Goal: Book appointment/travel/reservation

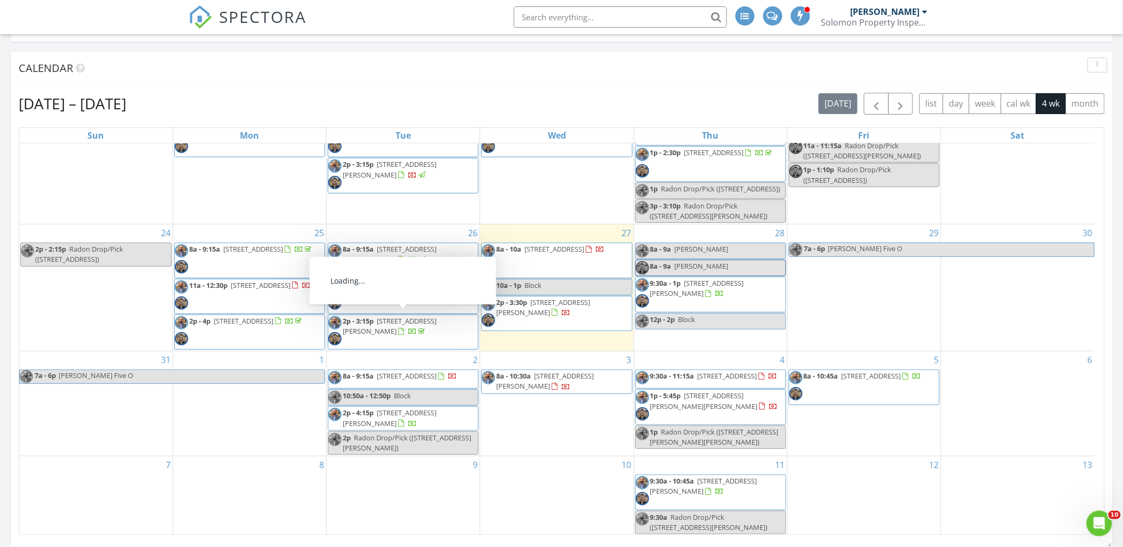
scroll to position [154, 0]
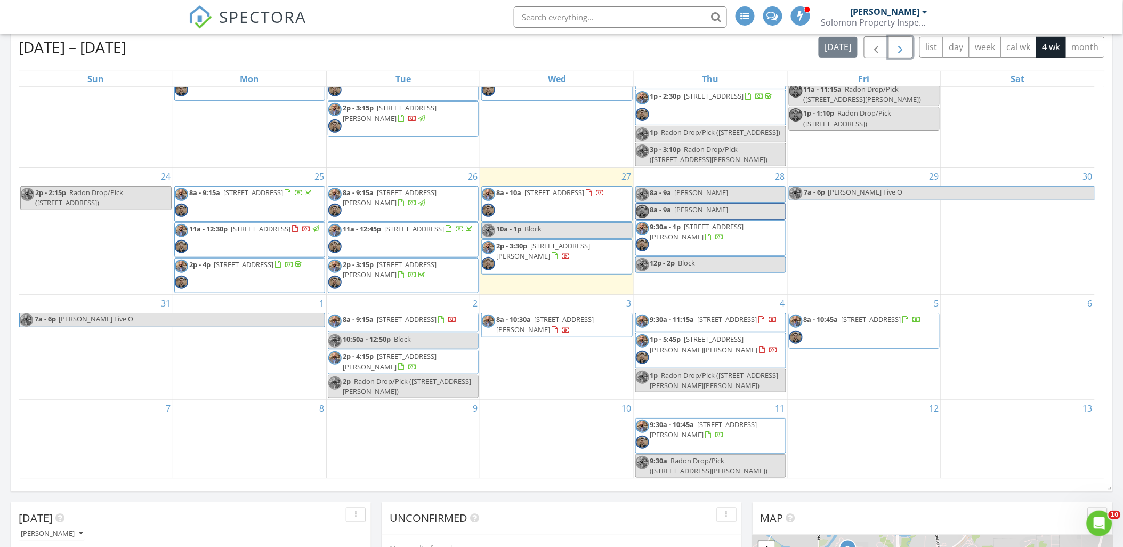
click at [897, 52] on span "button" at bounding box center [900, 47] width 13 height 13
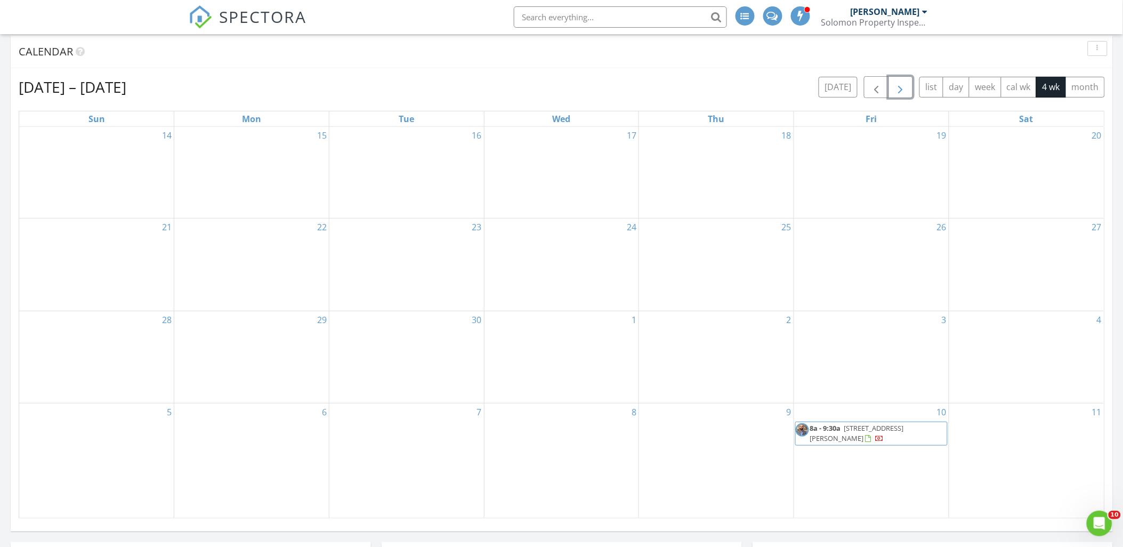
scroll to position [100, 0]
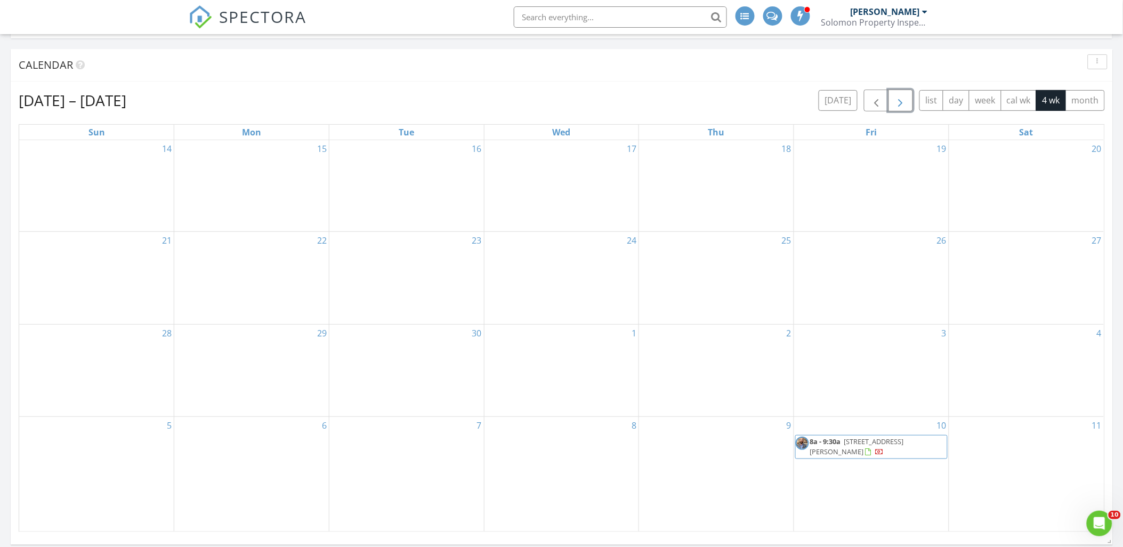
click at [902, 103] on span "button" at bounding box center [900, 100] width 13 height 13
click at [1085, 99] on button "month" at bounding box center [1085, 100] width 39 height 21
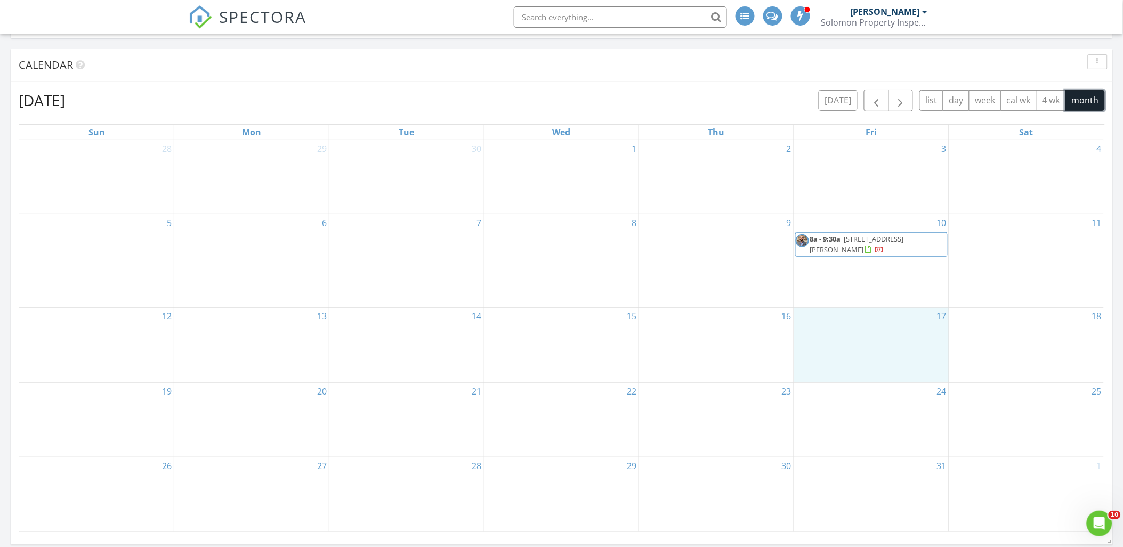
click at [853, 336] on div "17" at bounding box center [871, 345] width 155 height 74
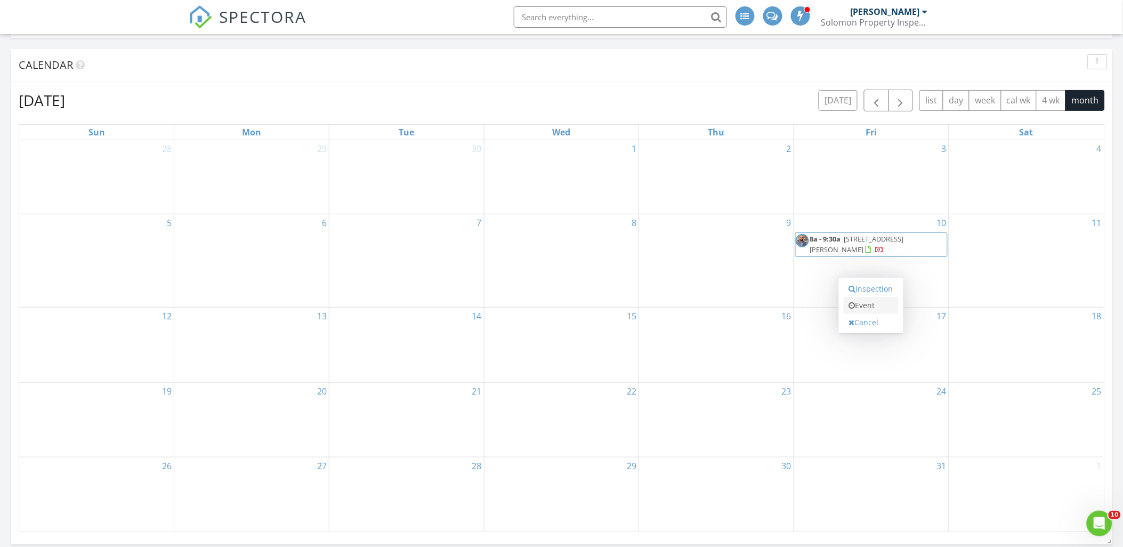
click at [871, 302] on link "Event" at bounding box center [871, 305] width 55 height 17
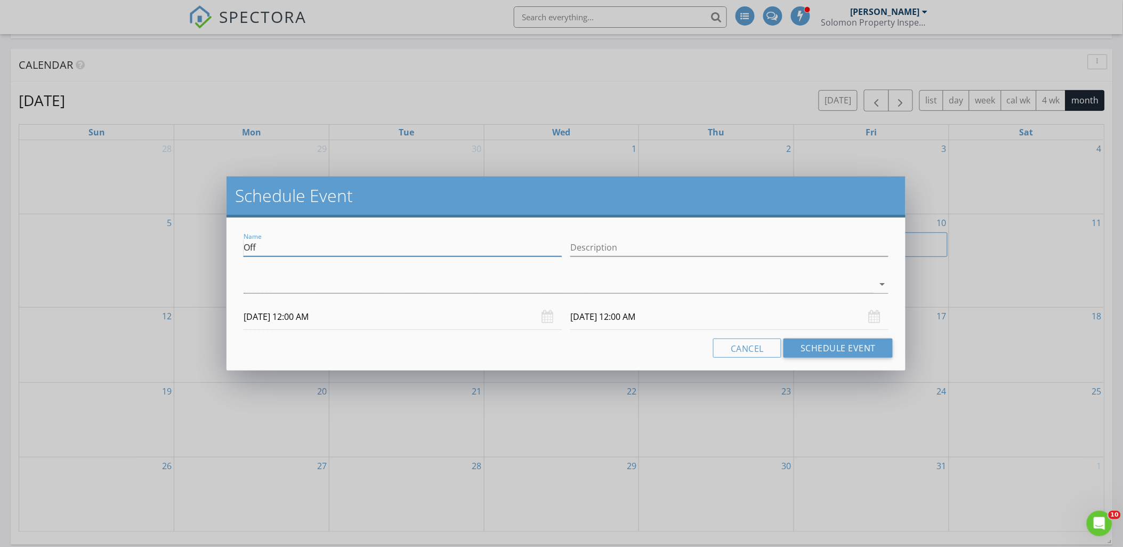
click at [264, 244] on input "Off" at bounding box center [403, 248] width 318 height 18
type input "O"
type input "White Spruce Dueling Pianos"
click at [685, 283] on div at bounding box center [559, 285] width 630 height 18
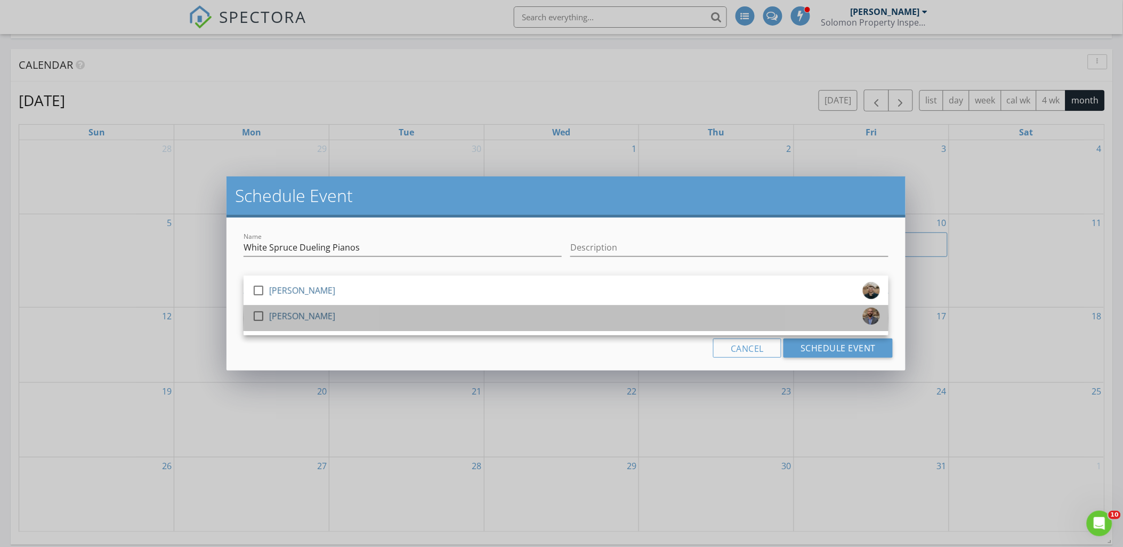
click at [267, 313] on div "check_box_outline_blank" at bounding box center [260, 316] width 17 height 13
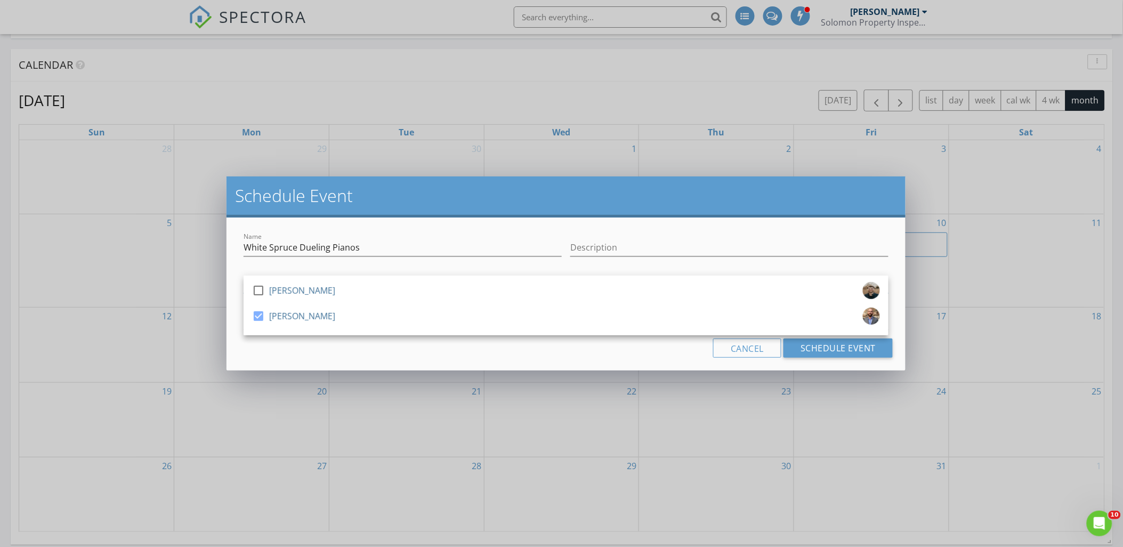
click at [675, 343] on div "Cancel Schedule Event" at bounding box center [566, 347] width 654 height 19
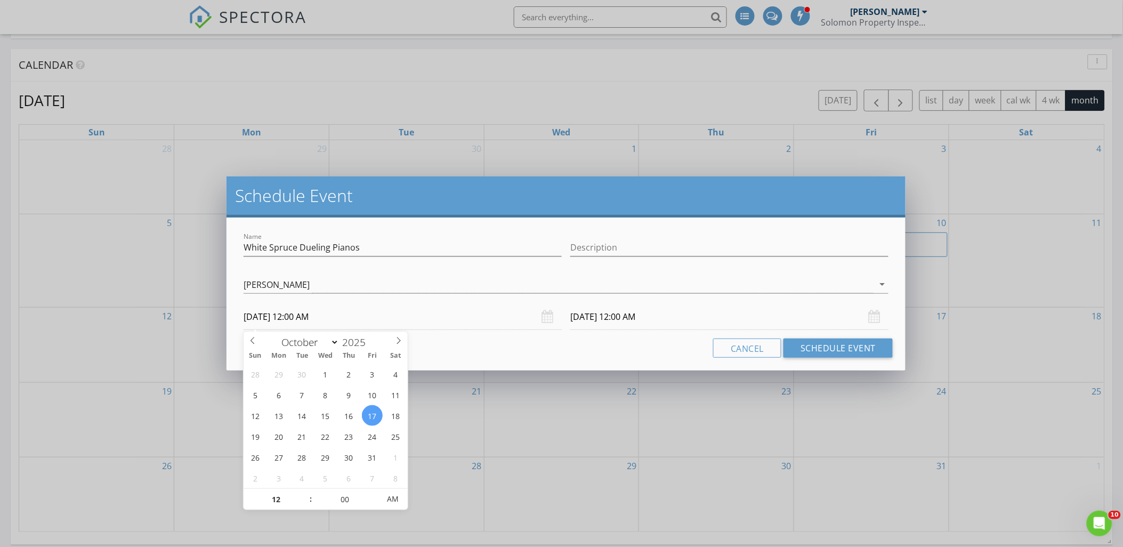
click at [356, 321] on input "[DATE] 12:00 AM" at bounding box center [403, 317] width 318 height 26
type input "01"
type input "[DATE] 1:00 AM"
click at [304, 490] on span at bounding box center [305, 494] width 7 height 11
type input "02"
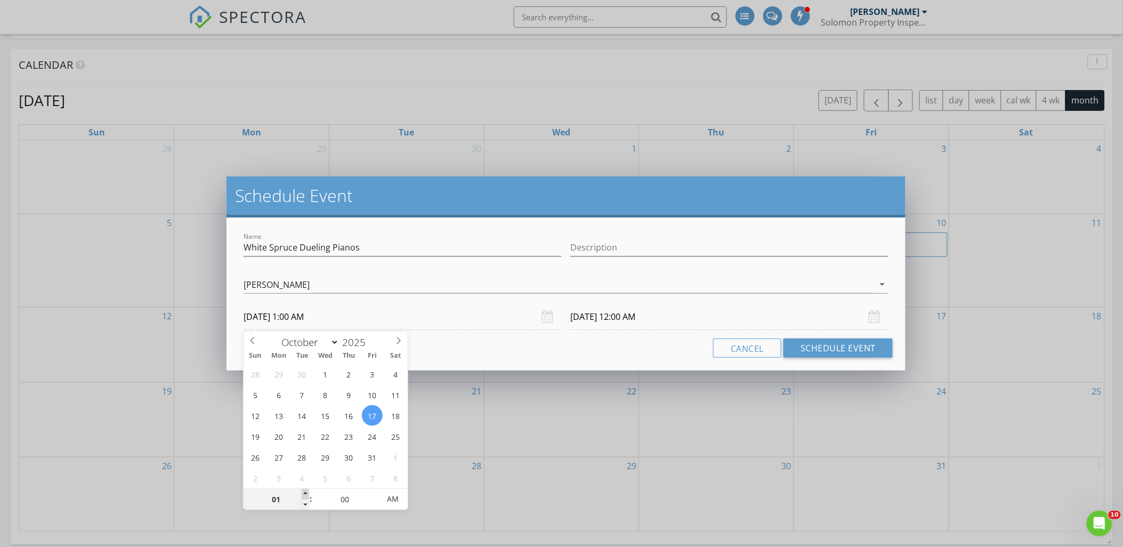
type input "[DATE] 2:00 AM"
click at [304, 490] on span at bounding box center [305, 494] width 7 height 11
type input "03"
type input "[DATE] 3:00 AM"
click at [304, 490] on span at bounding box center [305, 494] width 7 height 11
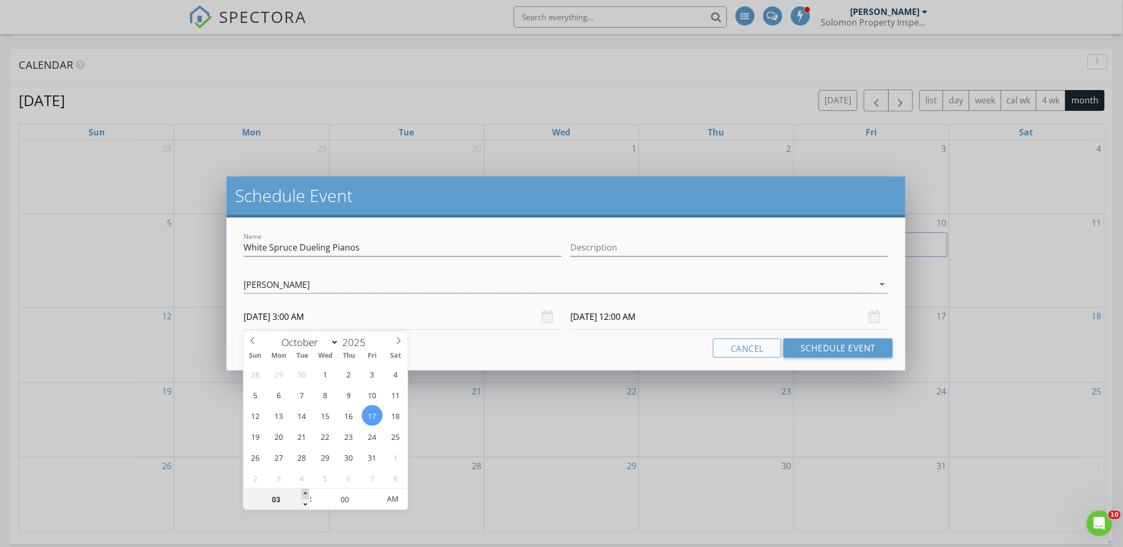
type input "[DATE] 3:00 AM"
type input "04"
type input "[DATE] 4:00 AM"
click at [304, 490] on span at bounding box center [305, 494] width 7 height 11
type input "05"
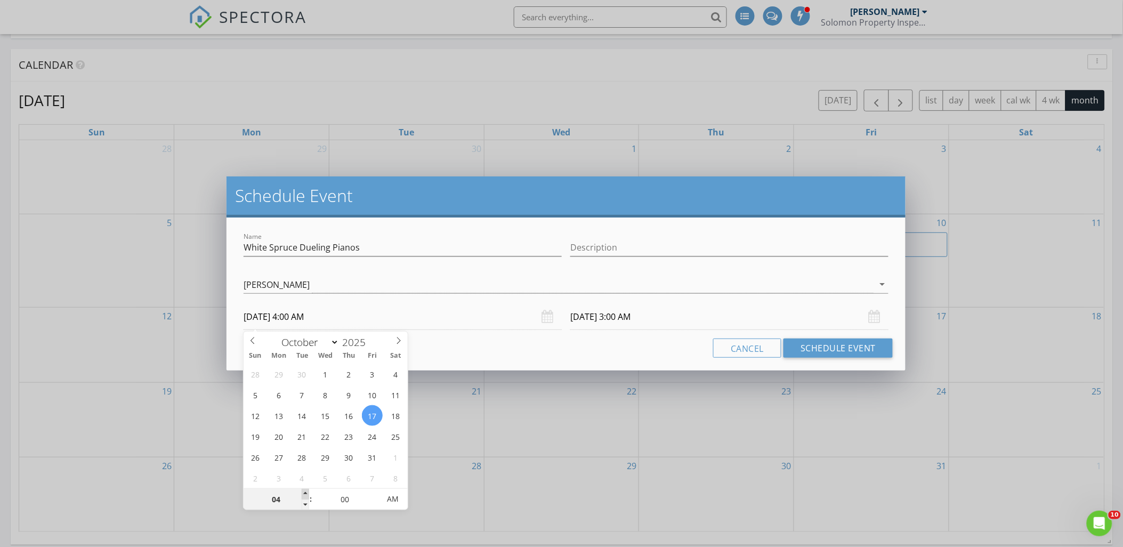
type input "[DATE] 5:00 AM"
click at [304, 490] on span at bounding box center [305, 494] width 7 height 11
type input "06"
type input "[DATE] 6:00 AM"
click at [304, 490] on span at bounding box center [305, 494] width 7 height 11
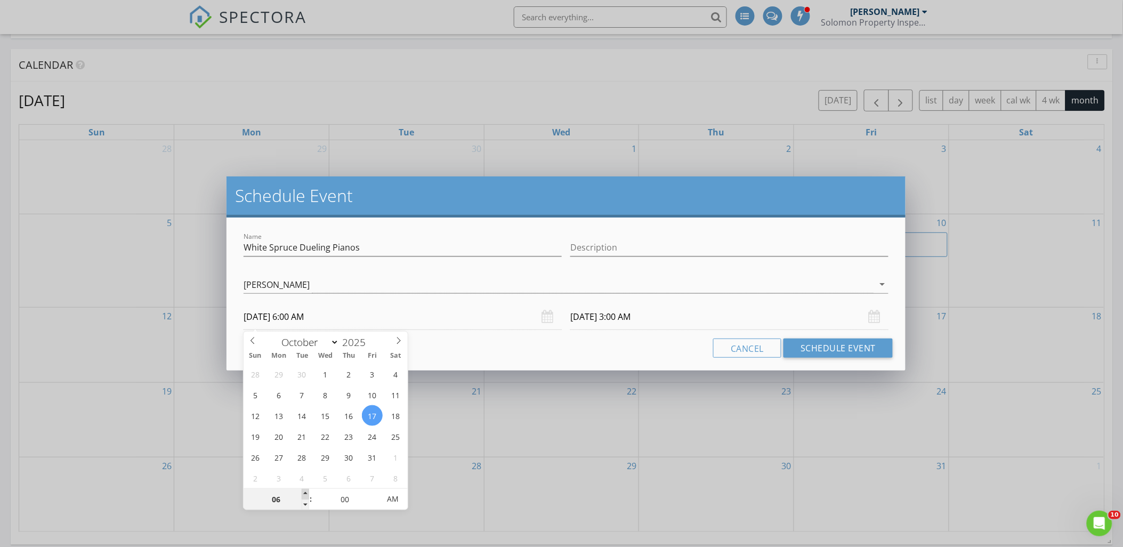
type input "[DATE] 6:00 AM"
type input "07"
type input "[DATE] 7:00 AM"
click at [304, 490] on span at bounding box center [305, 494] width 7 height 11
type input "08"
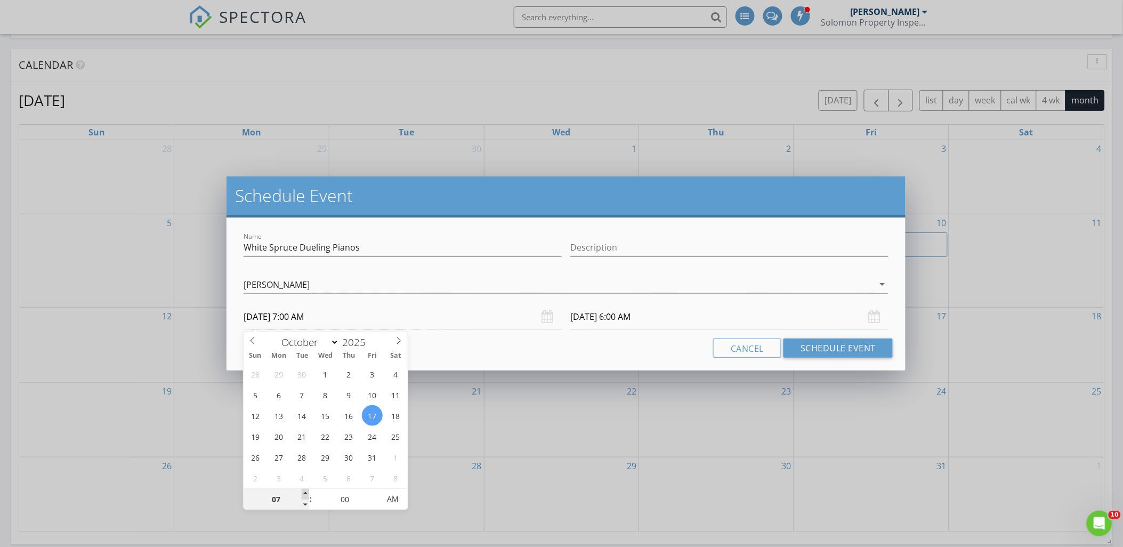
type input "[DATE] 8:00 AM"
click at [304, 490] on span at bounding box center [305, 494] width 7 height 11
type input "[DATE] 8:00 AM"
type input "09"
type input "[DATE] 9:00 AM"
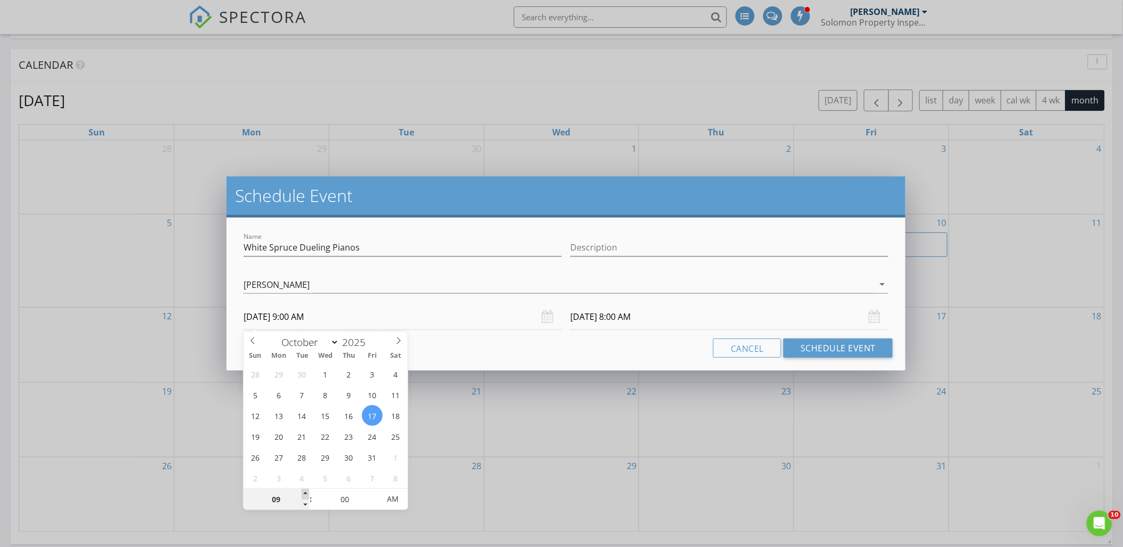
click at [304, 490] on span at bounding box center [305, 494] width 7 height 11
type input "[DATE] 9:00 AM"
type input "10"
type input "[DATE] 10:00 AM"
click at [304, 490] on span at bounding box center [305, 494] width 7 height 11
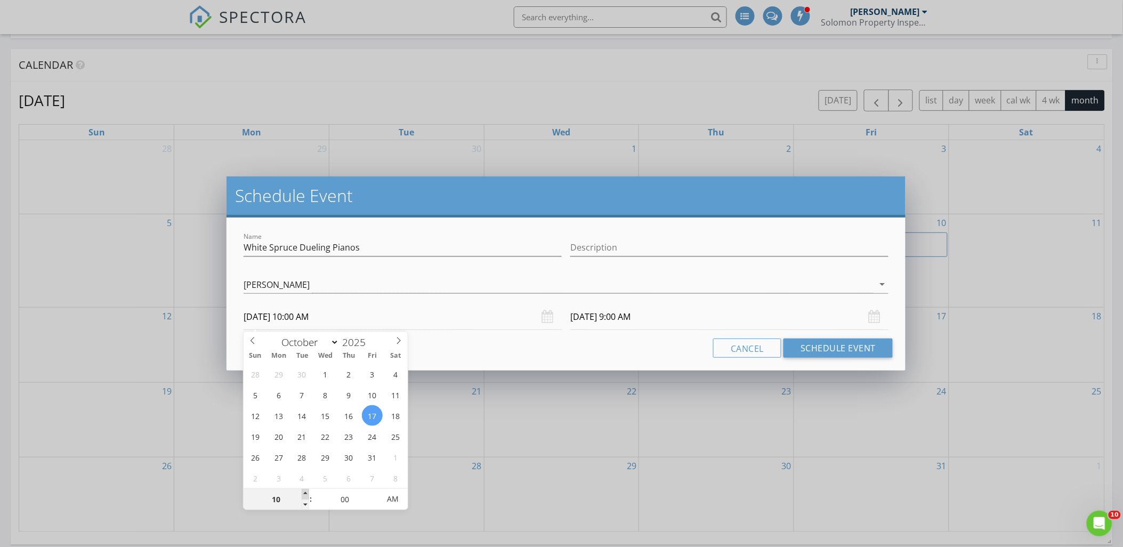
type input "[DATE] 10:00 AM"
type input "11"
type input "[DATE] 11:00 AM"
click at [304, 490] on span at bounding box center [305, 494] width 7 height 11
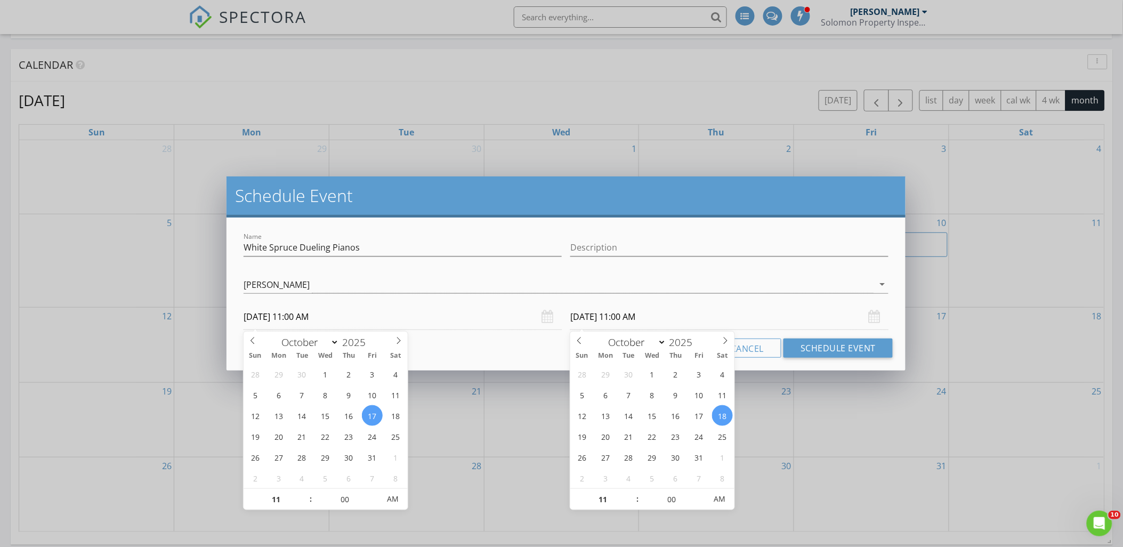
click at [590, 319] on input "[DATE] 11:00 AM" at bounding box center [729, 317] width 318 height 26
type input "[DATE] 11:00 AM"
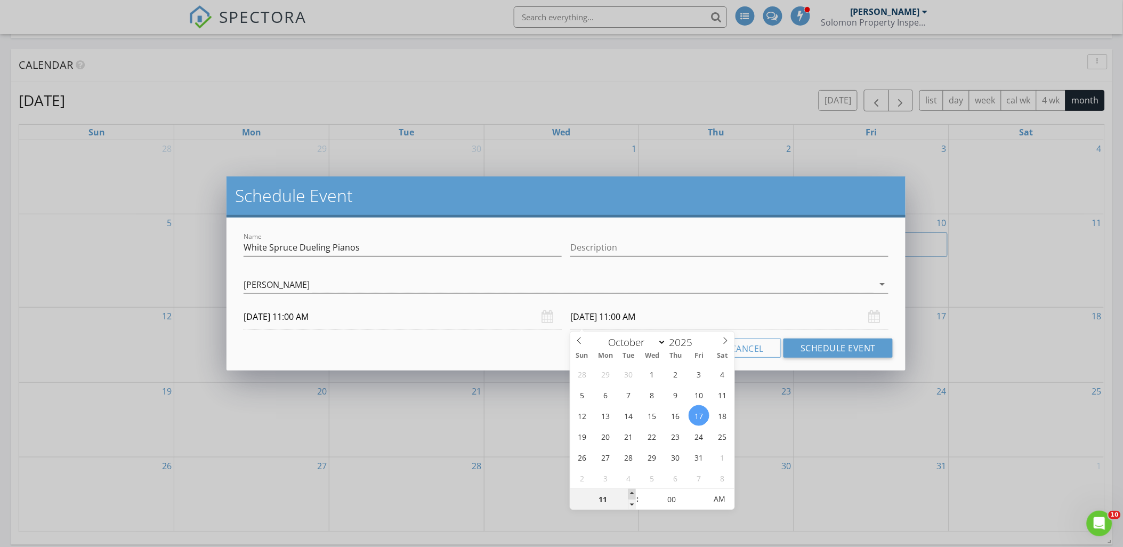
type input "12"
type input "[DATE] 12:00 PM"
click at [632, 489] on span at bounding box center [631, 494] width 7 height 11
type input "01"
type input "[DATE] 1:00 PM"
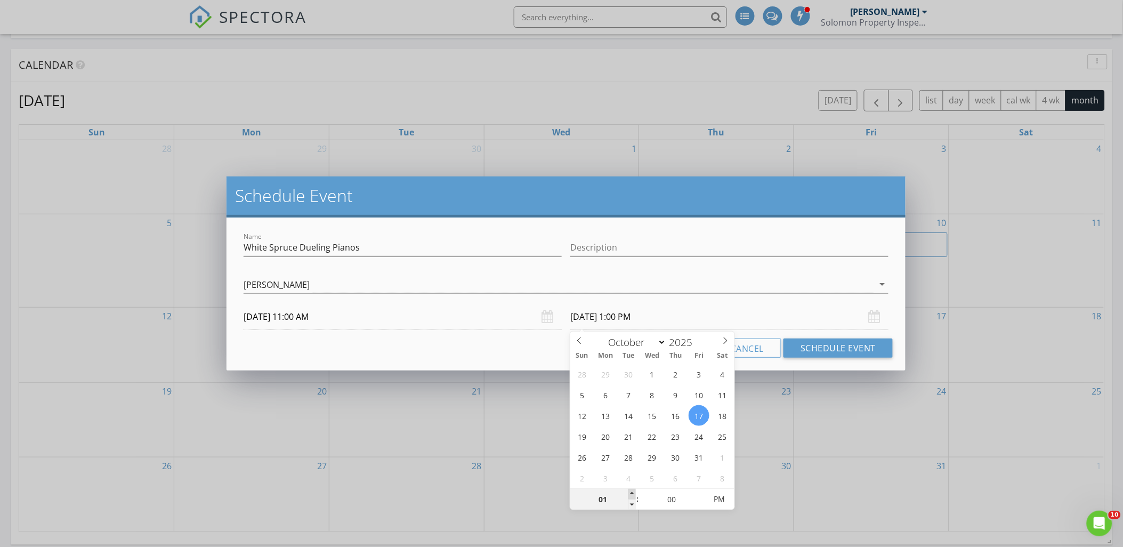
click at [632, 489] on span at bounding box center [631, 494] width 7 height 11
type input "02"
type input "[DATE] 2:00 PM"
click at [632, 489] on span at bounding box center [631, 494] width 7 height 11
type input "03"
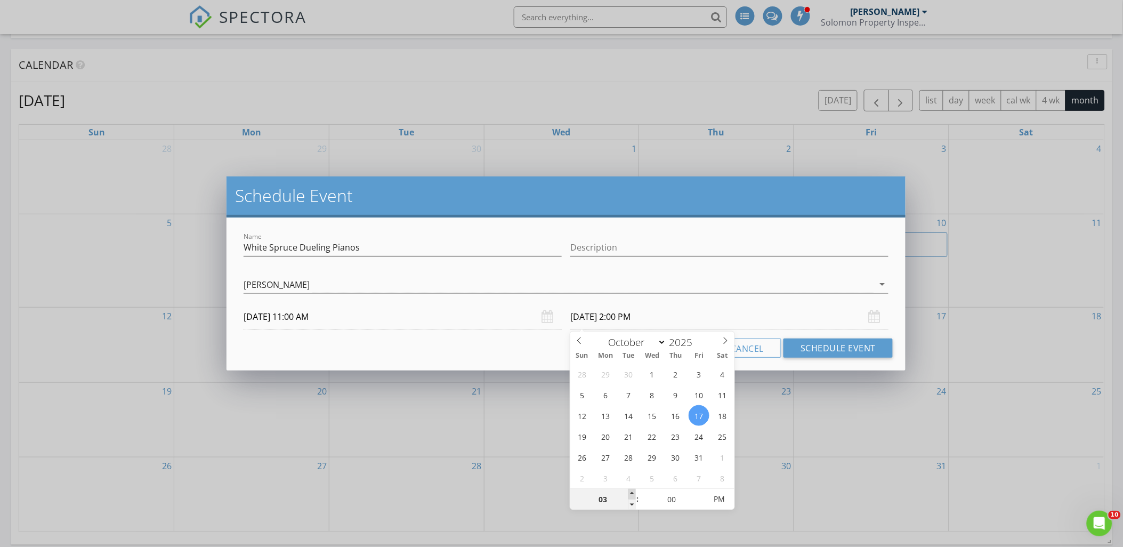
type input "[DATE] 3:00 PM"
click at [632, 489] on span at bounding box center [631, 494] width 7 height 11
type input "04"
type input "[DATE] 4:00 PM"
click at [633, 492] on span at bounding box center [631, 494] width 7 height 11
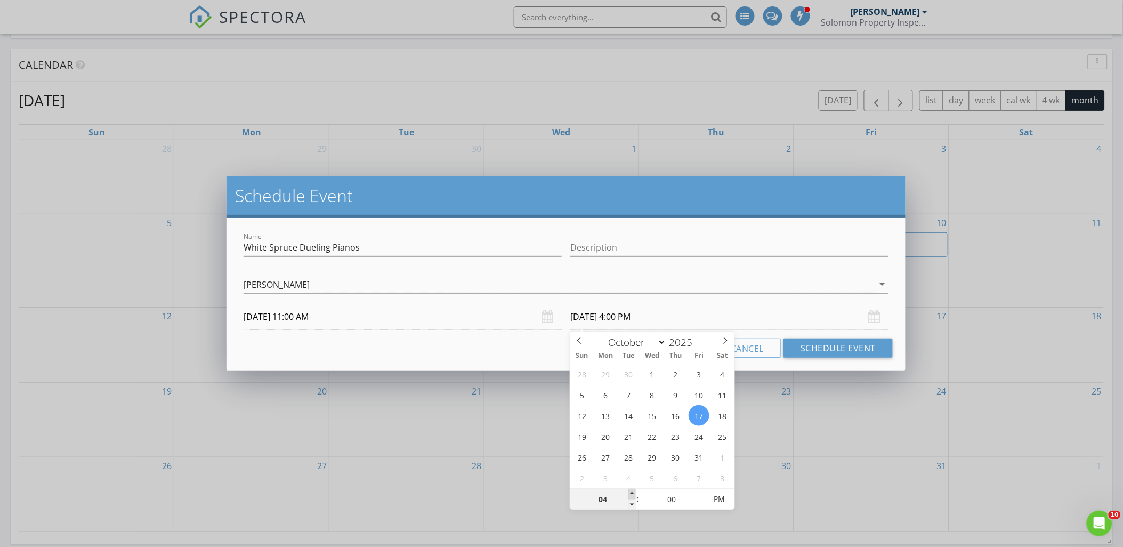
type input "05"
type input "[DATE] 5:00 PM"
click at [633, 492] on span at bounding box center [631, 494] width 7 height 11
type input "06"
type input "[DATE] 6:00 PM"
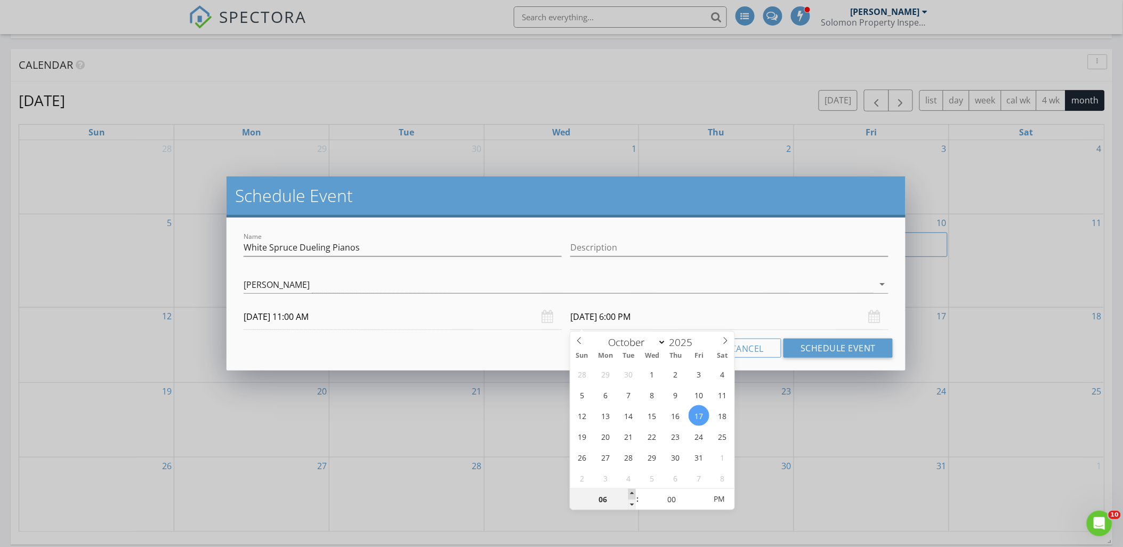
click at [633, 492] on span at bounding box center [631, 494] width 7 height 11
type input "07"
type input "[DATE] 7:00 PM"
click at [633, 492] on span at bounding box center [631, 494] width 7 height 11
type input "08"
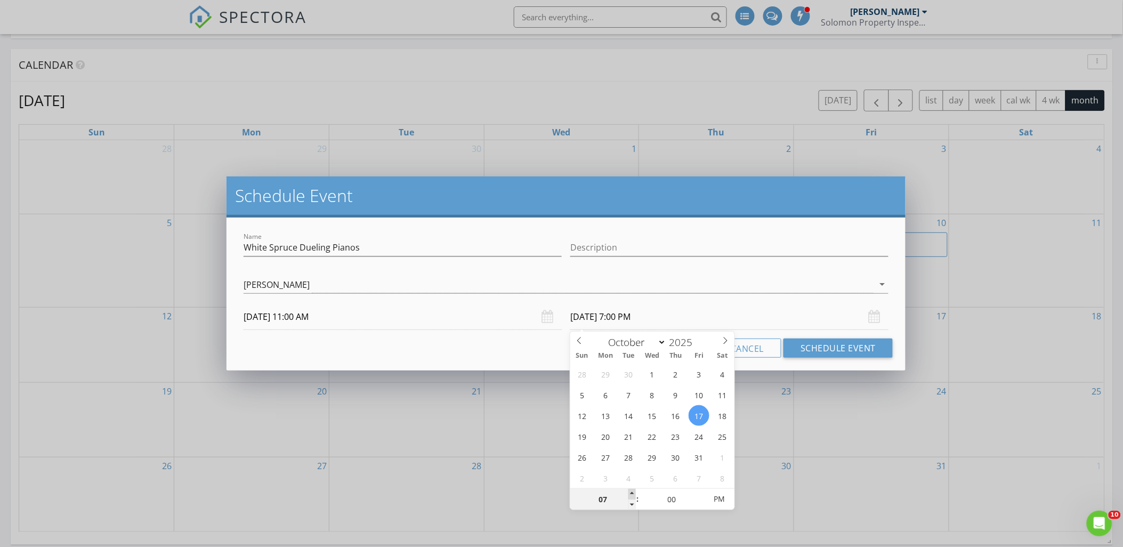
type input "[DATE] 8:00 PM"
click at [633, 492] on span at bounding box center [631, 494] width 7 height 11
type input "09"
type input "[DATE] 9:00 PM"
click at [633, 492] on span at bounding box center [631, 494] width 7 height 11
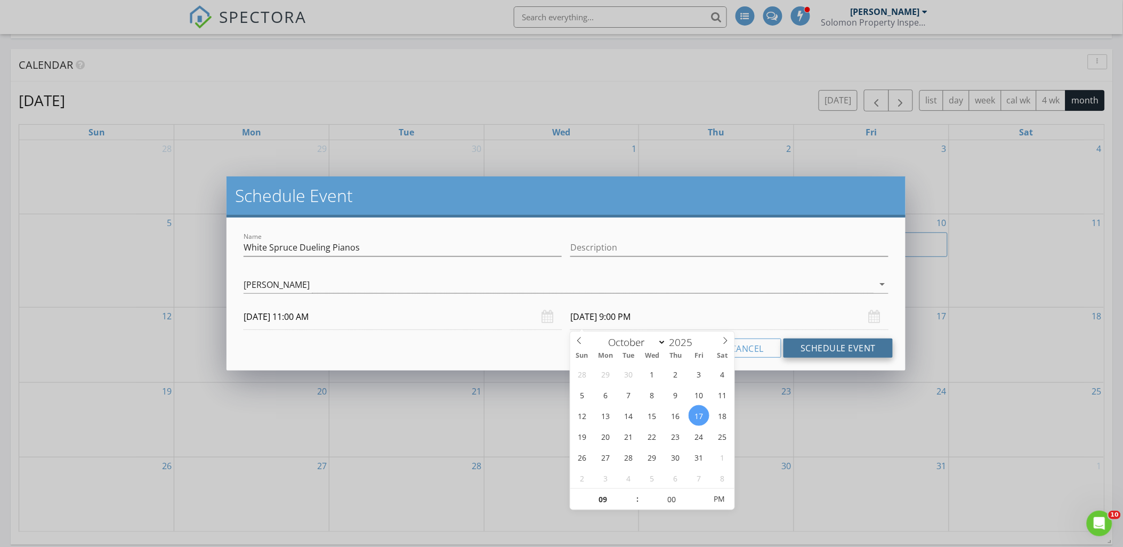
click at [811, 345] on button "Schedule Event" at bounding box center [838, 347] width 109 height 19
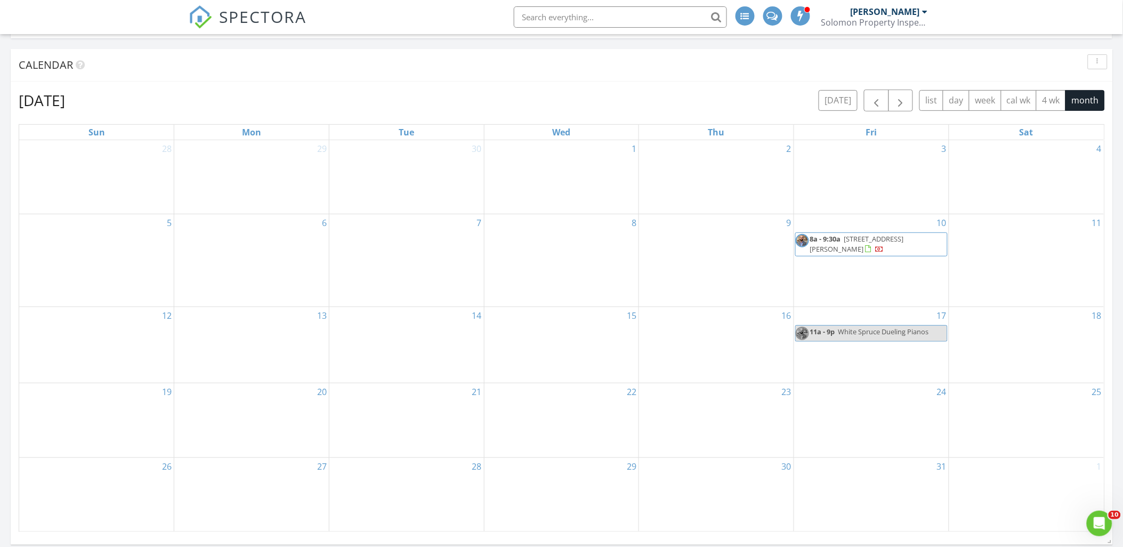
click at [852, 333] on span "White Spruce Dueling Pianos" at bounding box center [883, 332] width 91 height 10
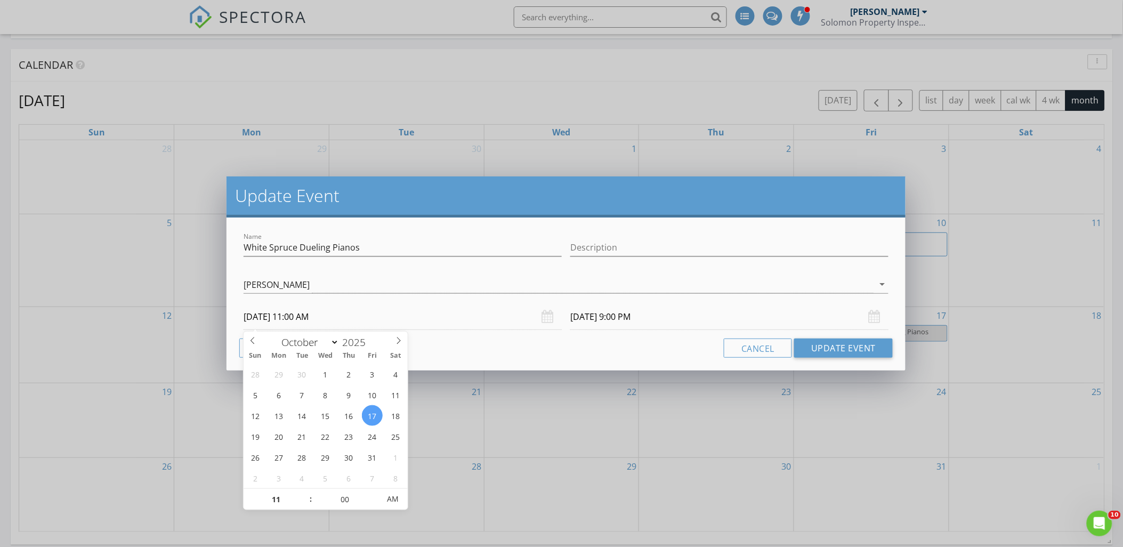
click at [505, 323] on input "[DATE] 11:00 AM" at bounding box center [403, 317] width 318 height 26
type input "10"
type input "[DATE] 10:00 AM"
click at [304, 505] on span at bounding box center [305, 504] width 7 height 11
type input "[DATE] 8:00 PM"
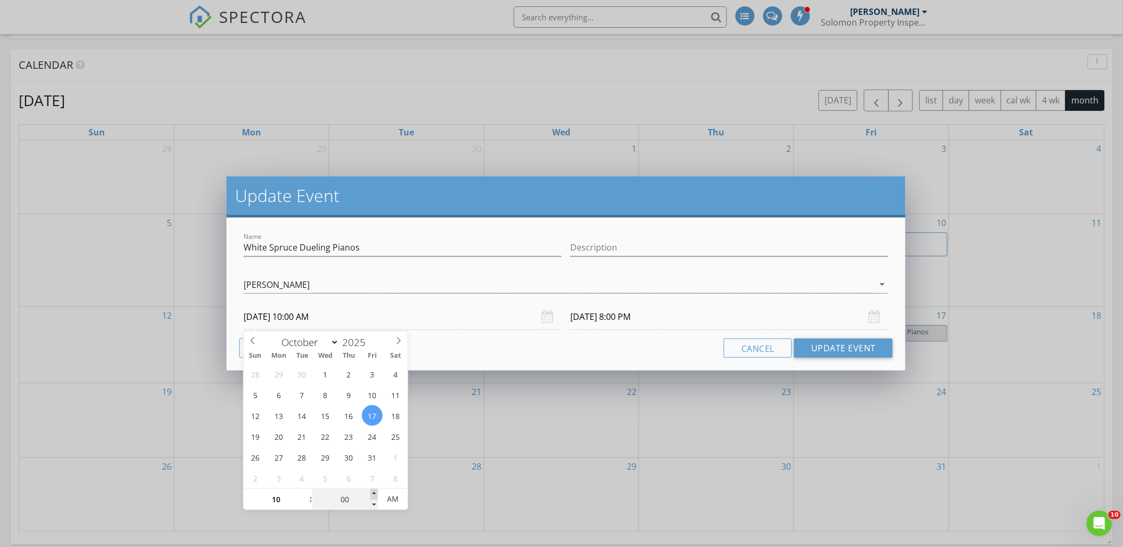
type input "05"
type input "[DATE] 10:05 AM"
click at [374, 497] on span at bounding box center [373, 494] width 7 height 11
type input "10"
type input "[DATE] 10:10 AM"
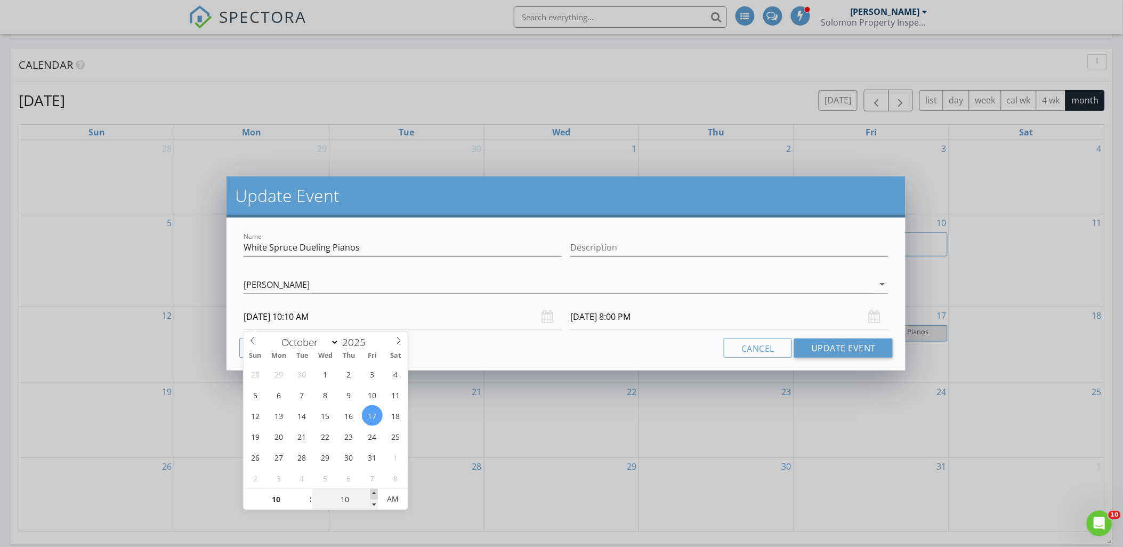
click at [374, 497] on span at bounding box center [373, 494] width 7 height 11
type input "15"
type input "[DATE] 10:15 AM"
click at [374, 497] on span at bounding box center [373, 494] width 7 height 11
type input "20"
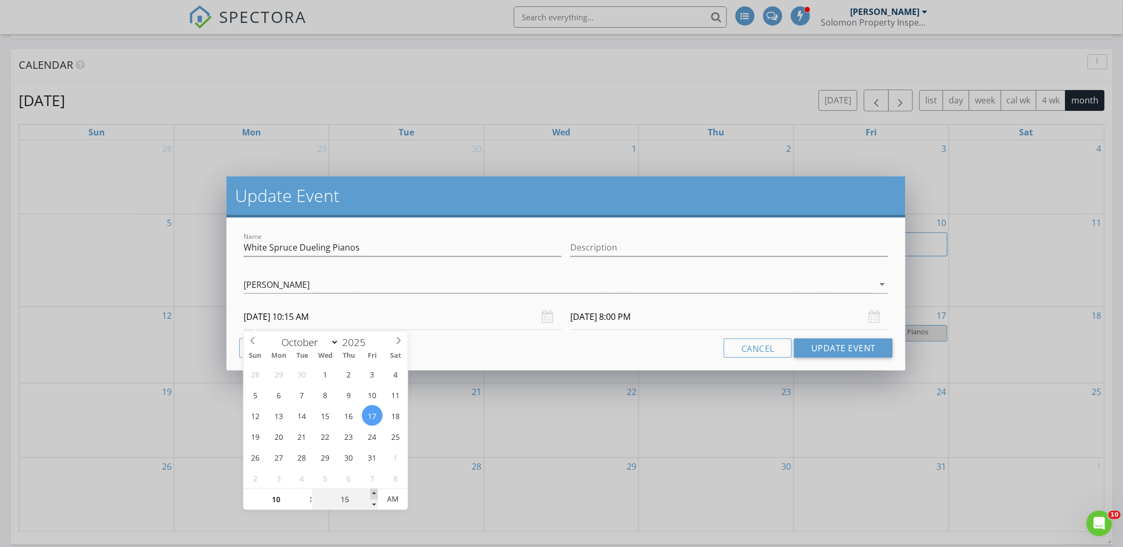
type input "[DATE] 10:20 AM"
click at [374, 497] on span at bounding box center [373, 494] width 7 height 11
type input "[DATE] 8:20 PM"
type input "25"
type input "[DATE] 10:25 AM"
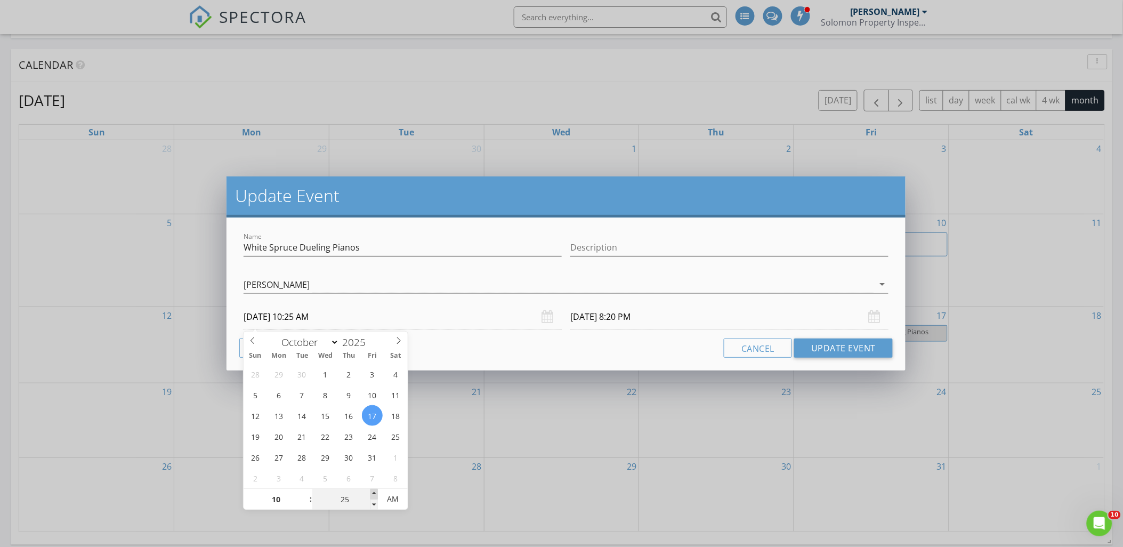
click at [374, 497] on span at bounding box center [373, 494] width 7 height 11
type input "[DATE] 8:25 PM"
type input "30"
type input "[DATE] 10:30 AM"
click at [374, 497] on span at bounding box center [373, 494] width 7 height 11
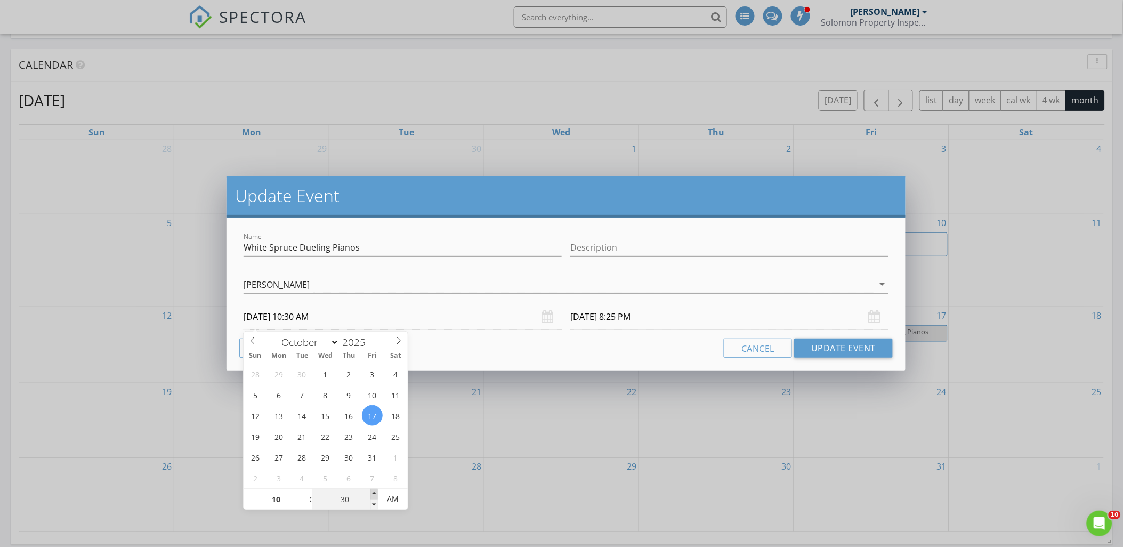
type input "[DATE] 8:30 PM"
type input "25"
type input "[DATE] 10:25 AM"
click at [373, 507] on span at bounding box center [373, 504] width 7 height 11
type input "20"
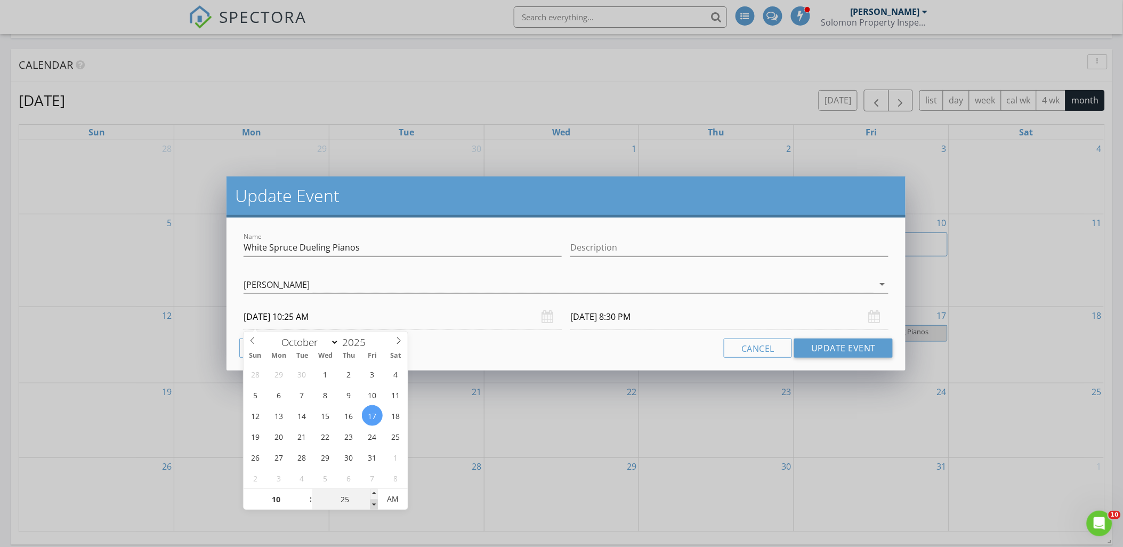
type input "[DATE] 10:20 AM"
click at [373, 507] on span at bounding box center [373, 504] width 7 height 11
type input "15"
type input "[DATE] 10:15 AM"
click at [373, 507] on span at bounding box center [373, 504] width 7 height 11
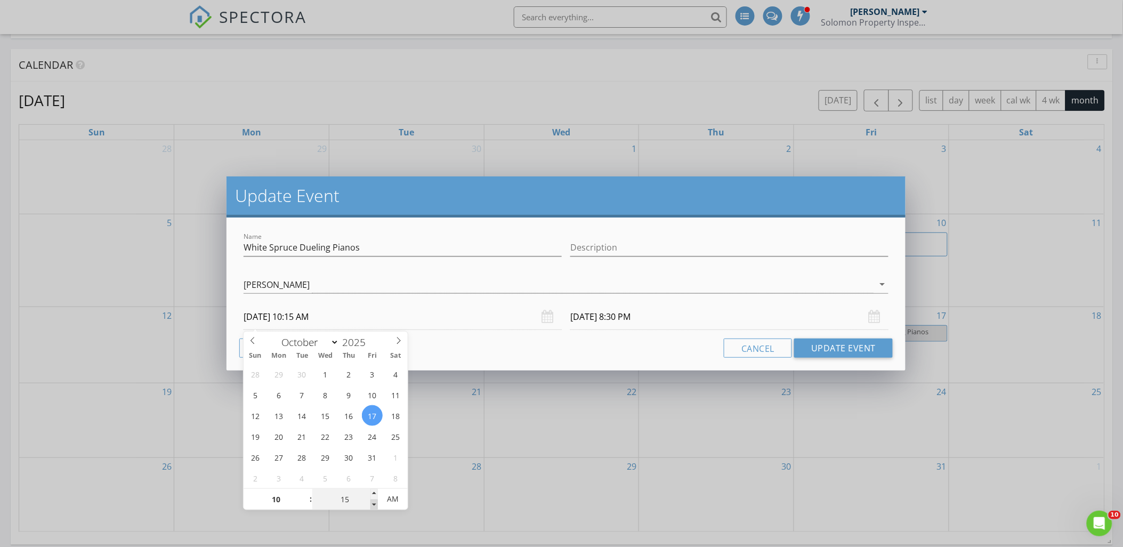
type input "[DATE] 8:15 PM"
type input "10"
type input "[DATE] 10:10 AM"
click at [373, 507] on span at bounding box center [373, 504] width 7 height 11
type input "[DATE] 8:10 PM"
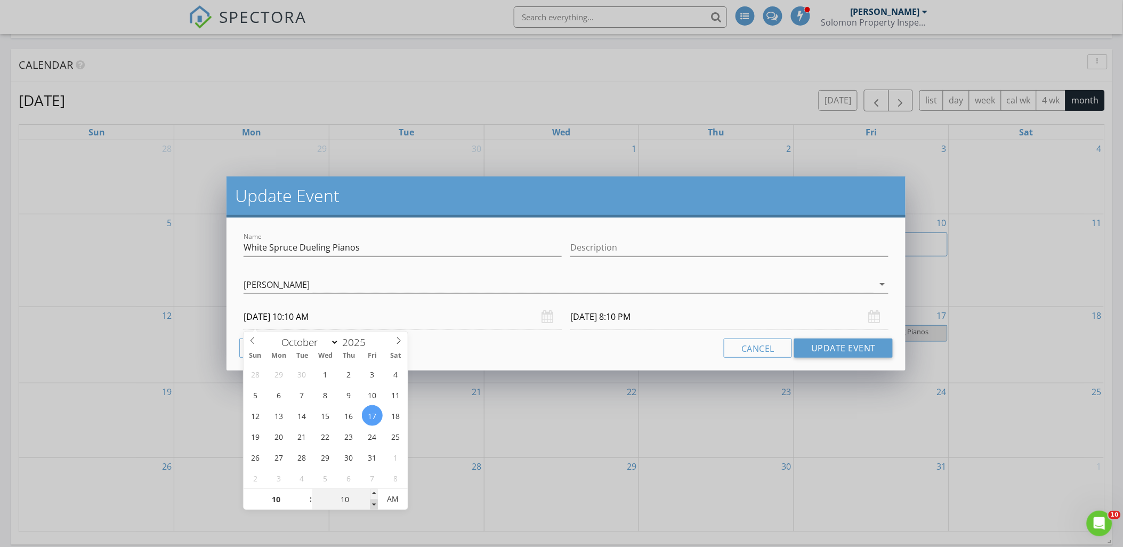
type input "05"
type input "[DATE] 10:05 AM"
click at [373, 507] on span at bounding box center [373, 504] width 7 height 11
type input "[DATE] 8:05 PM"
type input "00"
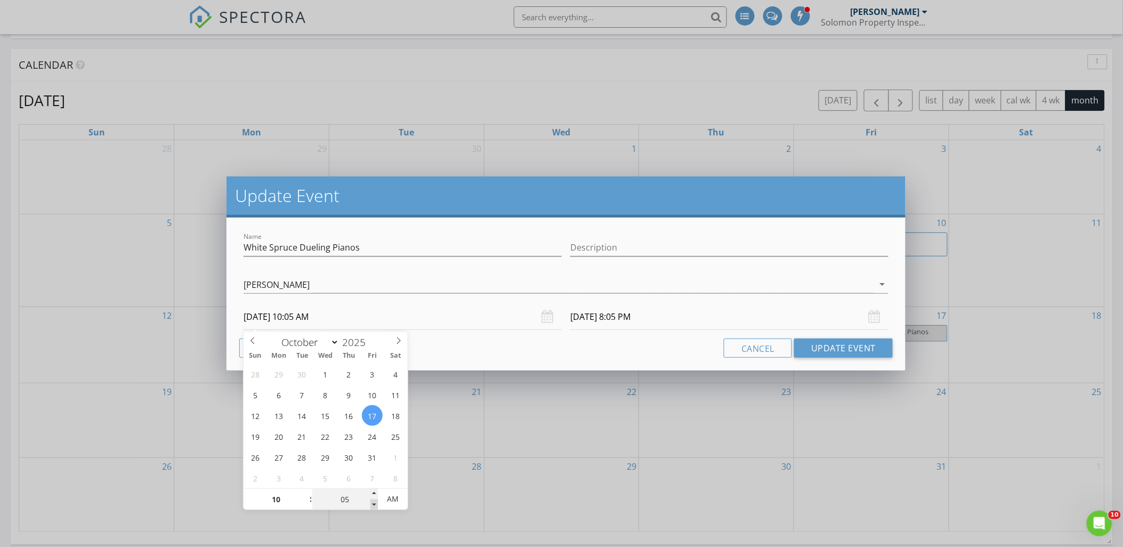
type input "[DATE] 10:00 AM"
click at [373, 507] on span at bounding box center [373, 504] width 7 height 11
type input "[DATE] 8:00 PM"
click at [441, 361] on div "Name White Spruce Dueling Pianos Description [PERSON_NAME] [PERSON_NAME] [PERSO…" at bounding box center [566, 293] width 679 height 153
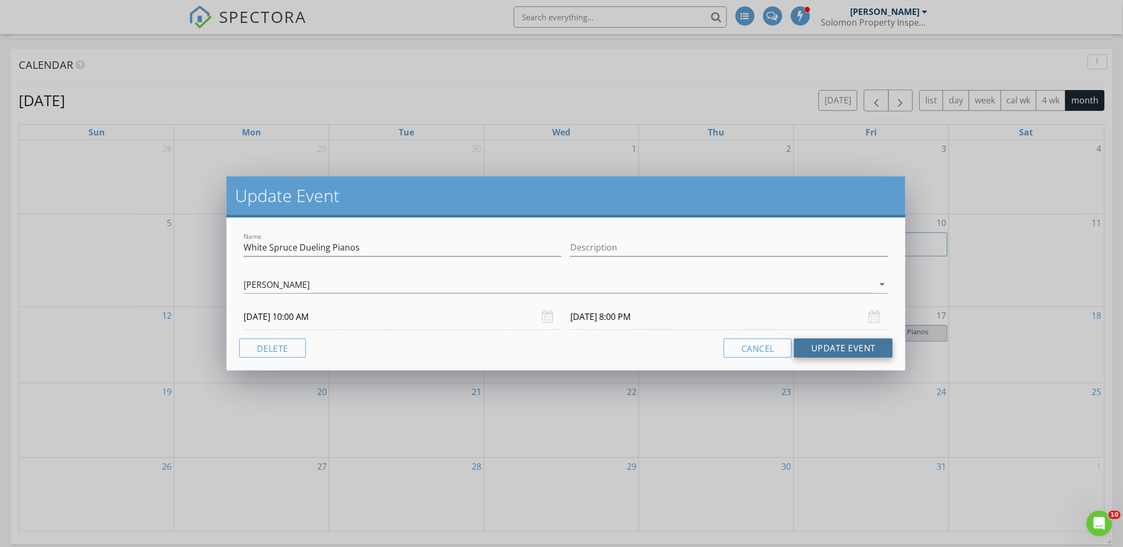
click at [832, 344] on button "Update Event" at bounding box center [843, 347] width 99 height 19
